Goal: Task Accomplishment & Management: Manage account settings

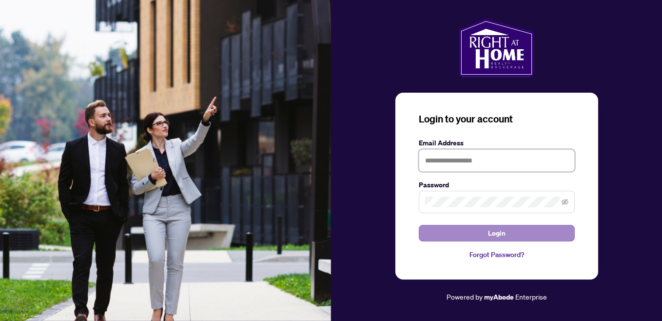
type input "**********"
click at [474, 233] on button "Login" at bounding box center [497, 233] width 156 height 17
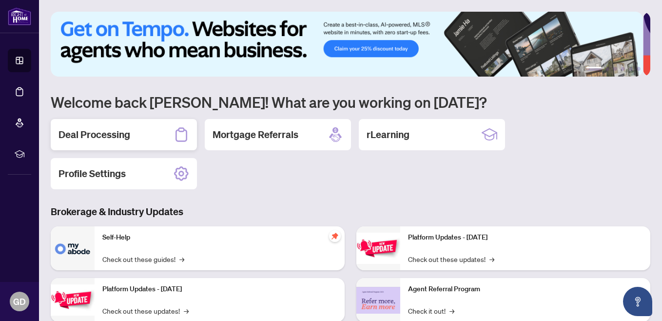
click at [126, 131] on h2 "Deal Processing" at bounding box center [94, 135] width 72 height 14
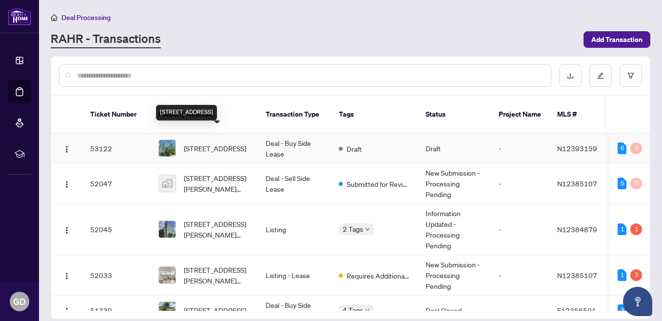
click at [207, 143] on span "[STREET_ADDRESS]" at bounding box center [215, 148] width 62 height 11
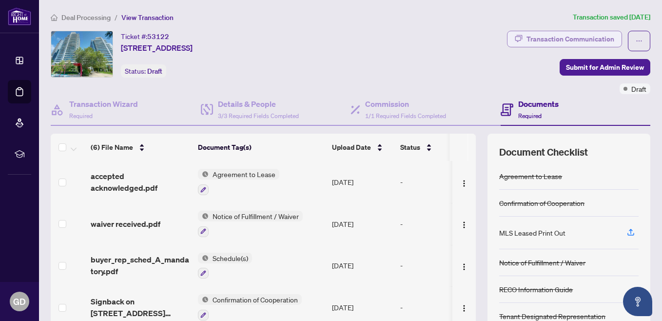
click at [576, 36] on div "Transaction Communication" at bounding box center [570, 39] width 88 height 16
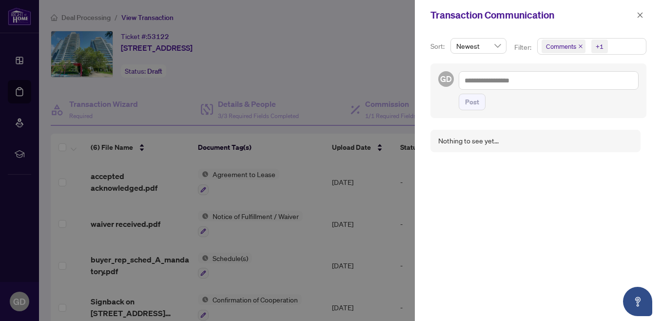
click at [328, 76] on div at bounding box center [331, 160] width 662 height 321
click at [636, 13] on icon "close" at bounding box center [639, 15] width 7 height 7
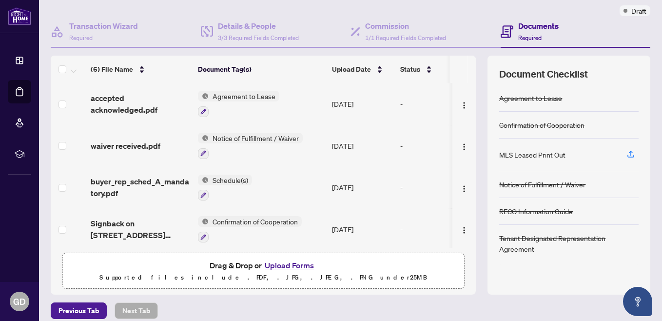
scroll to position [87, 0]
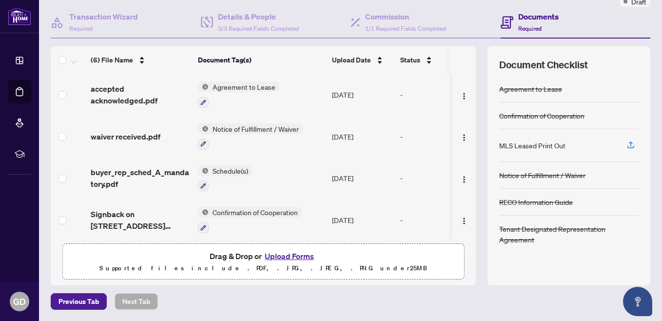
click at [286, 252] on button "Upload Forms" at bounding box center [289, 255] width 55 height 13
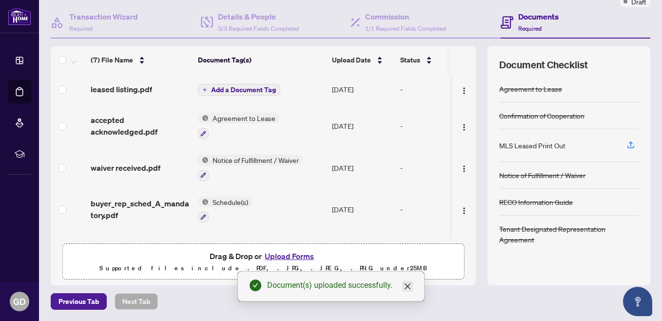
click at [407, 288] on icon "close" at bounding box center [407, 286] width 8 height 8
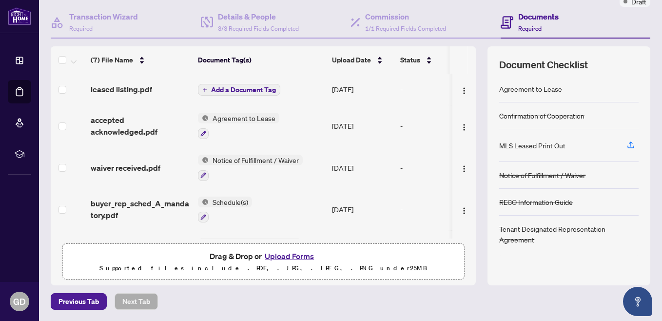
click at [233, 86] on span "Add a Document Tag" at bounding box center [243, 89] width 65 height 7
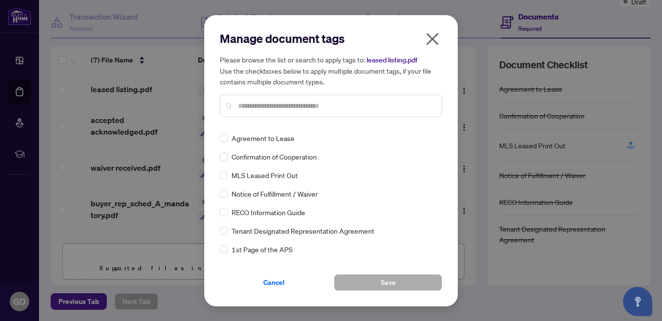
click at [246, 128] on div "Manage document tags Please browse the list or search to apply tags to: leased …" at bounding box center [331, 161] width 222 height 260
click at [276, 96] on div at bounding box center [331, 106] width 222 height 22
click at [268, 102] on input "text" at bounding box center [336, 105] width 196 height 11
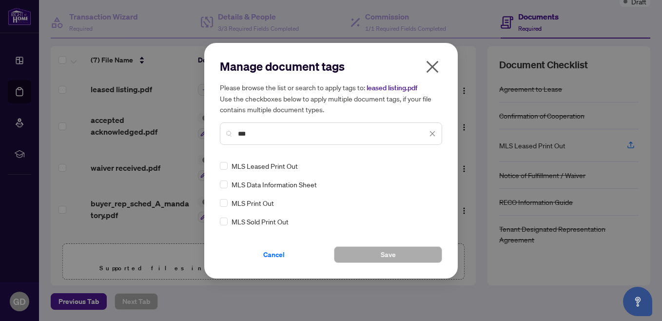
type input "***"
click at [386, 256] on span "Save" at bounding box center [388, 255] width 15 height 16
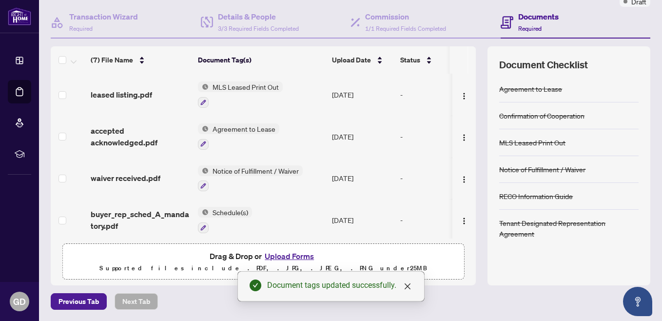
scroll to position [0, 0]
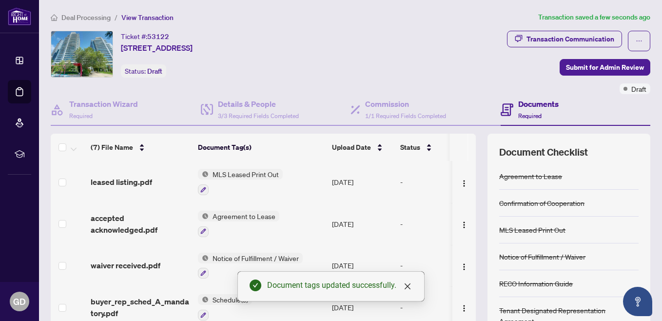
click at [86, 15] on span "Deal Processing" at bounding box center [85, 17] width 49 height 9
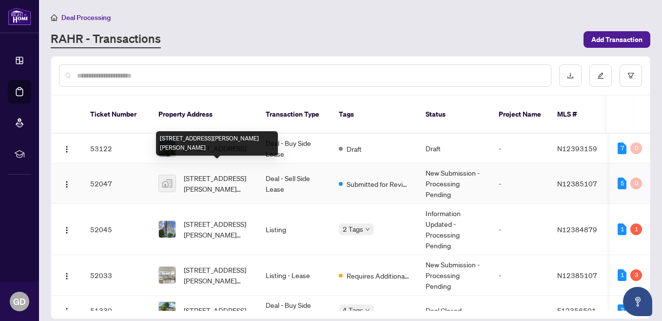
click at [210, 173] on span "[STREET_ADDRESS][PERSON_NAME][PERSON_NAME]" at bounding box center [217, 183] width 66 height 21
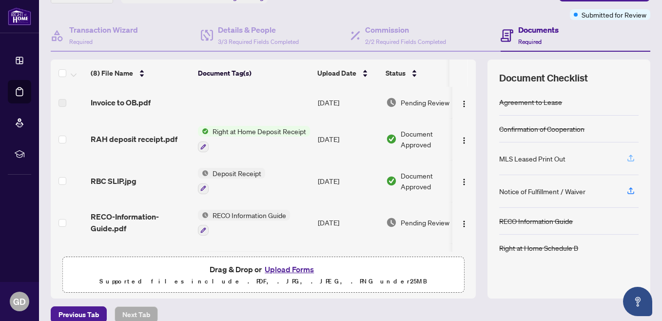
click at [627, 161] on icon "button" at bounding box center [630, 159] width 7 height 2
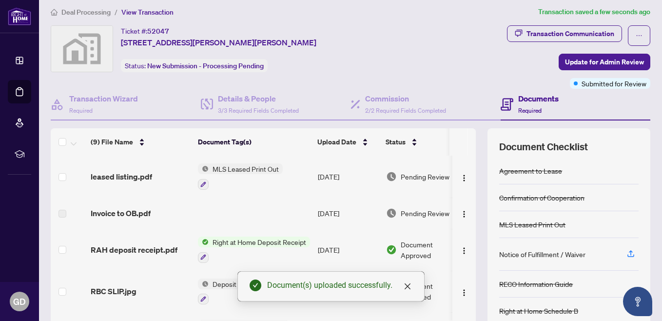
scroll to position [6, 0]
click at [615, 59] on span "Update for Admin Review" at bounding box center [604, 62] width 79 height 16
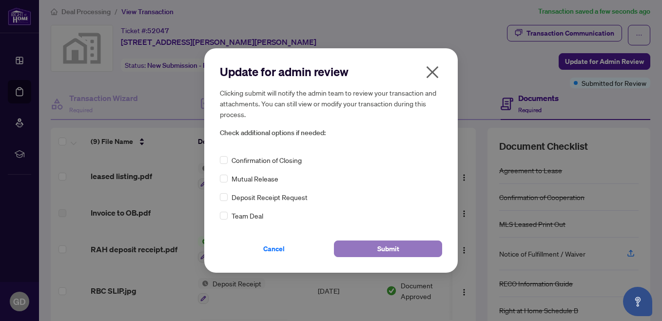
click at [388, 246] on span "Submit" at bounding box center [388, 249] width 22 height 16
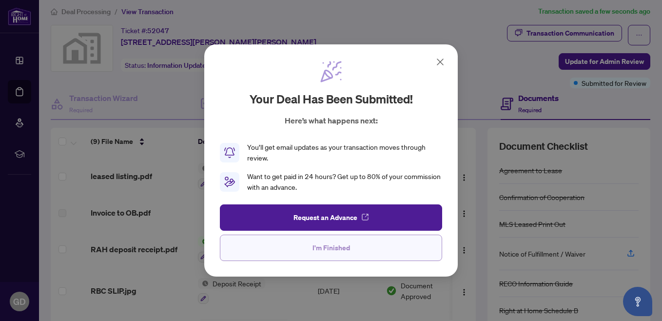
click at [329, 246] on span "I'm Finished" at bounding box center [331, 248] width 38 height 16
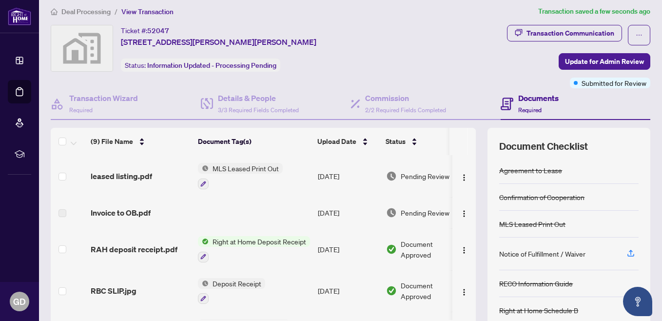
click at [87, 13] on span "Deal Processing" at bounding box center [85, 11] width 49 height 9
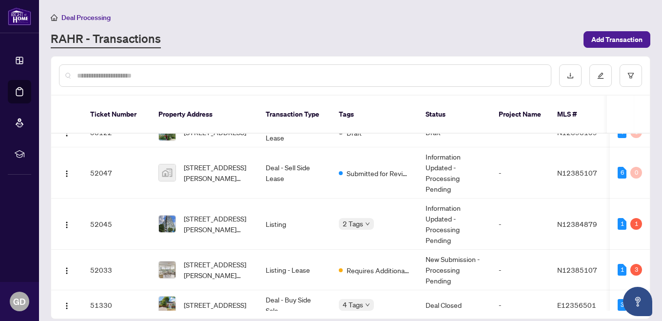
scroll to position [28, 0]
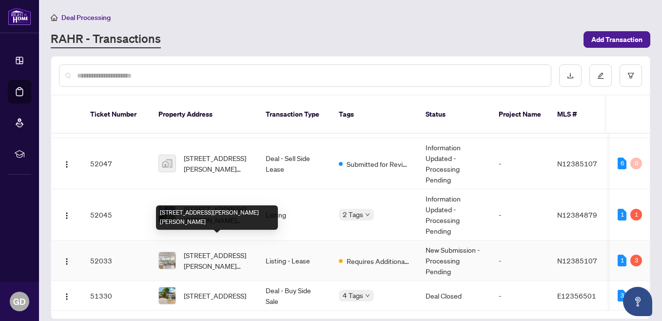
click at [215, 249] on span "[STREET_ADDRESS][PERSON_NAME][PERSON_NAME]" at bounding box center [217, 259] width 66 height 21
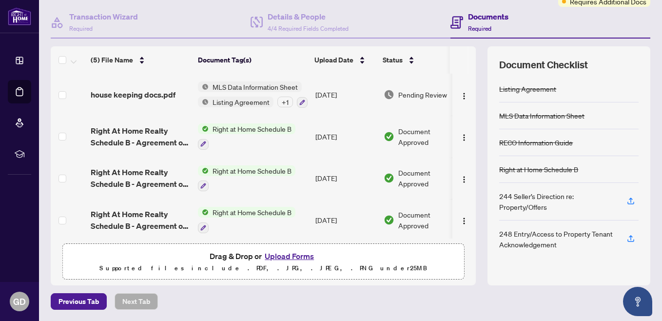
click at [475, 46] on div "(5) File Name Document Tag(s) Upload Date Status (5) File Name Document Tag(s) …" at bounding box center [350, 165] width 599 height 239
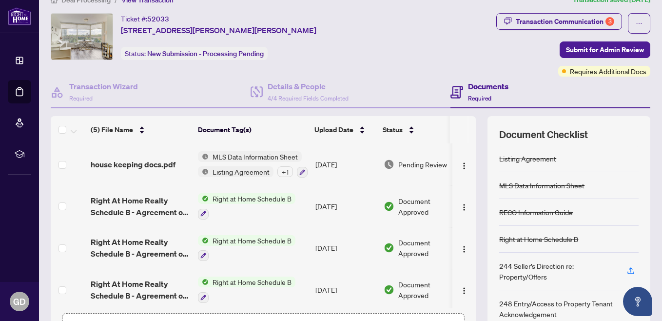
scroll to position [7, 0]
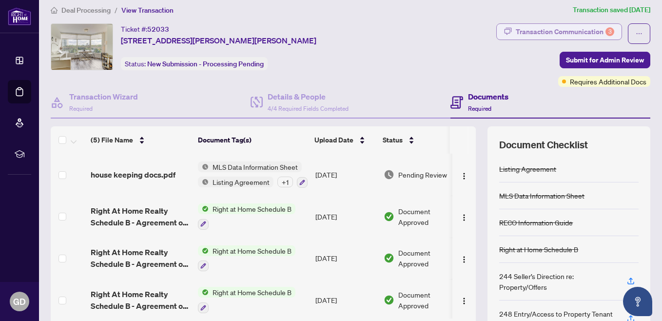
click at [593, 32] on div "Transaction Communication 3" at bounding box center [565, 32] width 98 height 16
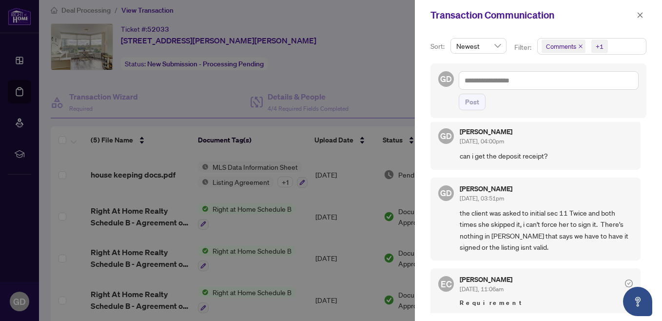
scroll to position [0, 0]
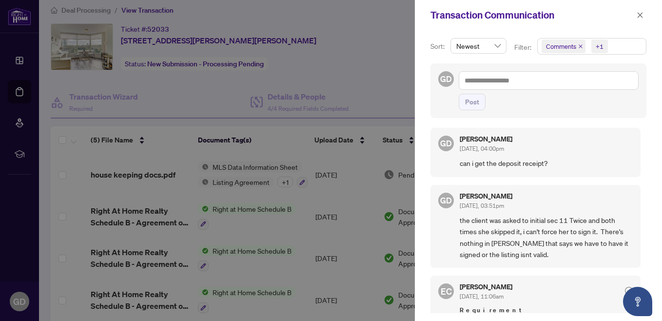
click at [382, 65] on div at bounding box center [331, 160] width 662 height 321
click at [642, 22] on span "button" at bounding box center [639, 15] width 7 height 16
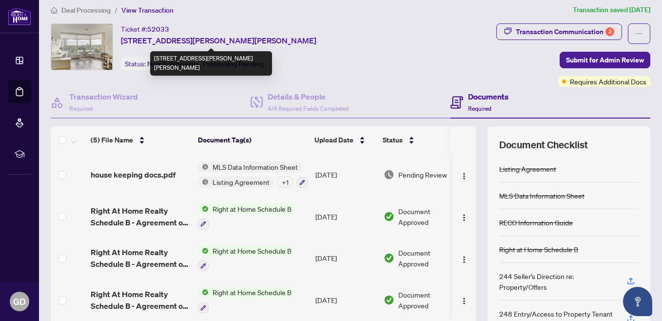
click at [496, 23] on button "Transaction Communication 3" at bounding box center [559, 31] width 126 height 17
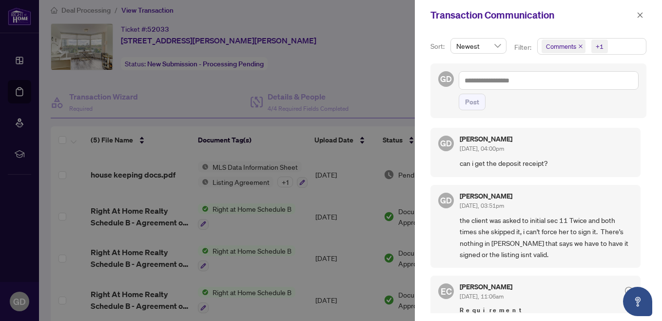
drag, startPoint x: 138, startPoint y: 37, endPoint x: 139, endPoint y: 29, distance: 7.9
click at [139, 29] on div at bounding box center [331, 160] width 662 height 321
click at [371, 58] on div at bounding box center [331, 160] width 662 height 321
click at [639, 18] on icon "close" at bounding box center [639, 15] width 7 height 7
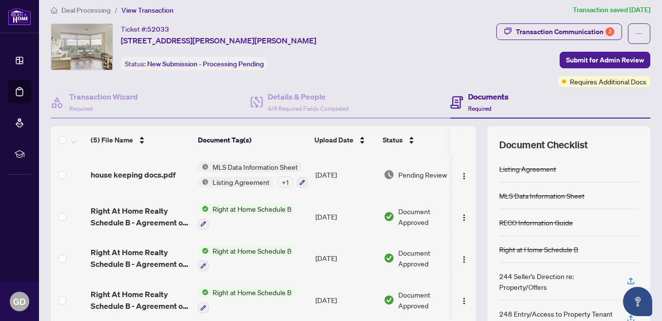
click at [319, 26] on div "Ticket #: 52033 [STREET_ADDRESS][PERSON_NAME][PERSON_NAME] Status: New Submissi…" at bounding box center [228, 46] width 354 height 47
click at [400, 22] on div "Deal Processing / View Transaction Transaction saved [DATE] Ticket #: 52033 [ST…" at bounding box center [350, 196] width 607 height 385
